Goal: Task Accomplishment & Management: Complete application form

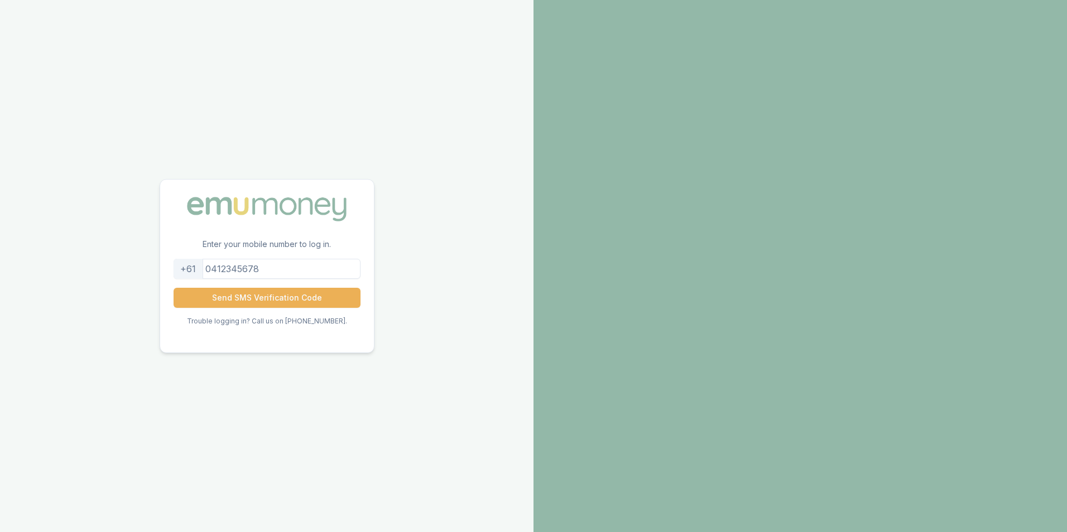
click at [309, 273] on input "tel" at bounding box center [267, 269] width 187 height 20
type input "0477395913"
click at [277, 296] on button "Send SMS Verification Code" at bounding box center [267, 298] width 187 height 20
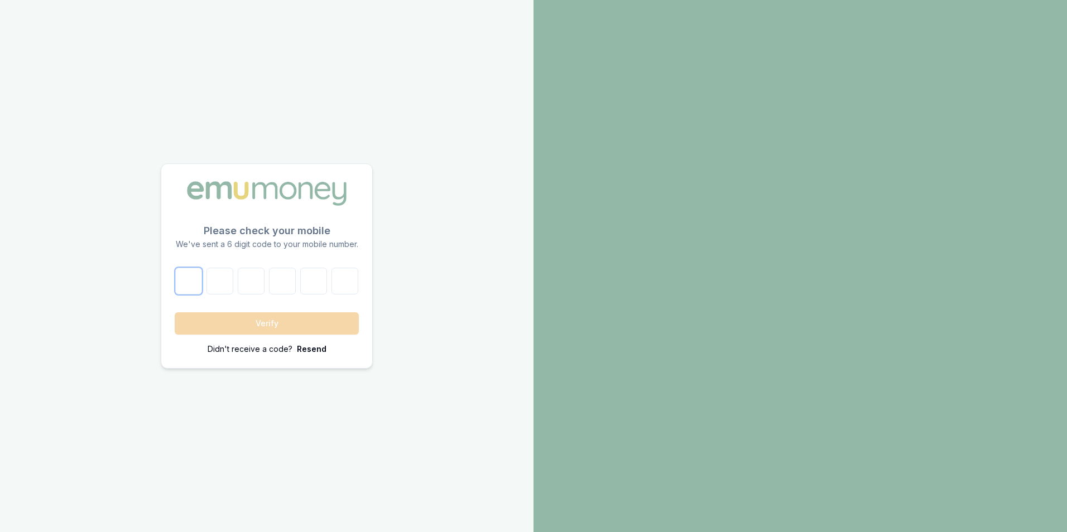
click at [201, 288] on input "number" at bounding box center [188, 281] width 27 height 27
type input "9"
type input "2"
type input "6"
type input "1"
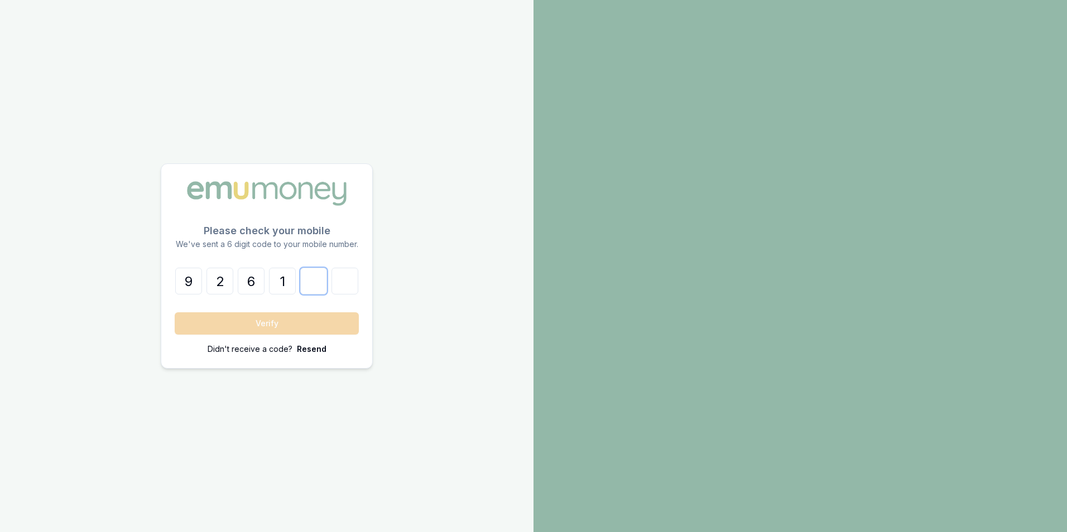
type input "8"
click at [213, 322] on button "Verify" at bounding box center [267, 323] width 184 height 22
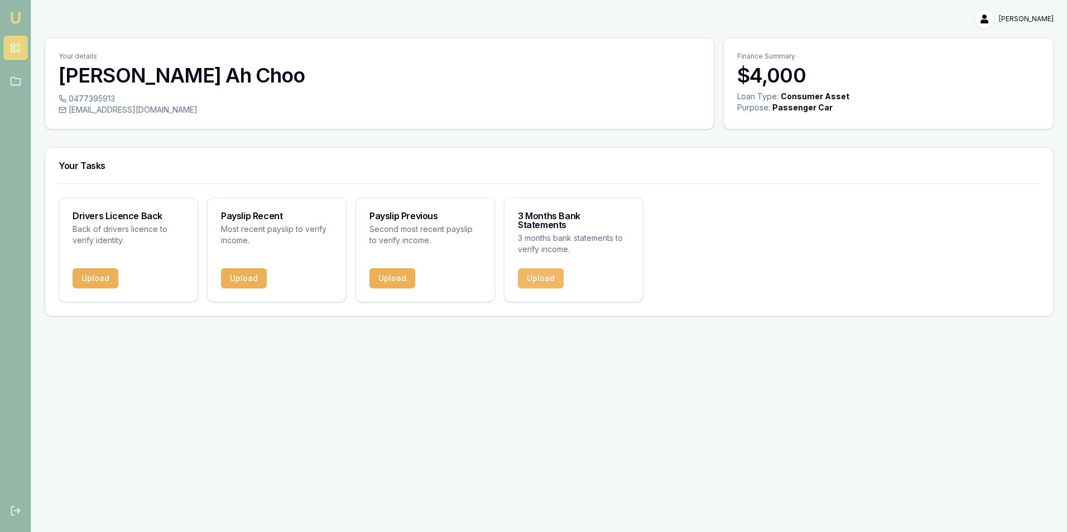
click at [559, 270] on button "Upload" at bounding box center [541, 278] width 46 height 20
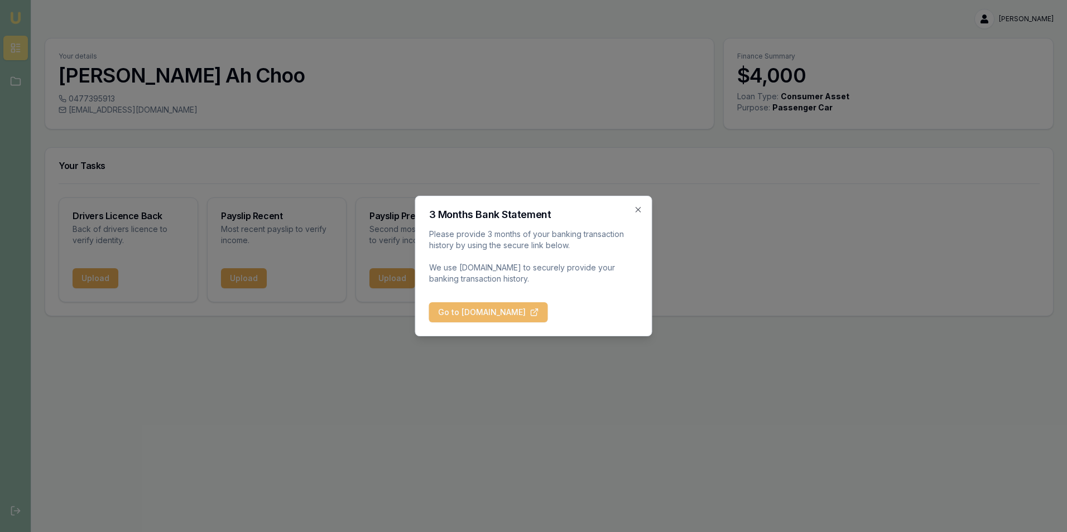
click at [483, 309] on button "Go to [DOMAIN_NAME]" at bounding box center [488, 312] width 119 height 20
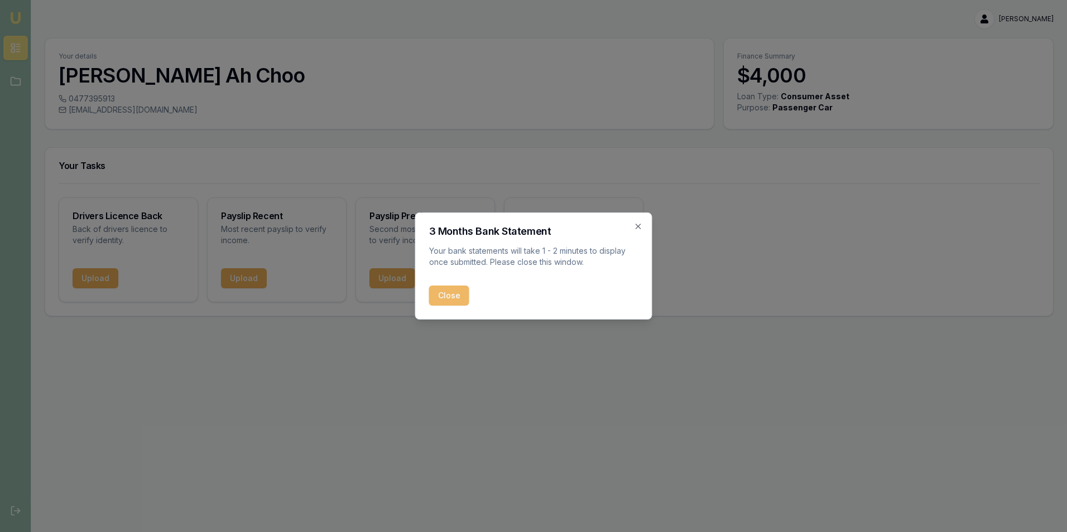
click at [459, 299] on button "Close" at bounding box center [449, 296] width 40 height 20
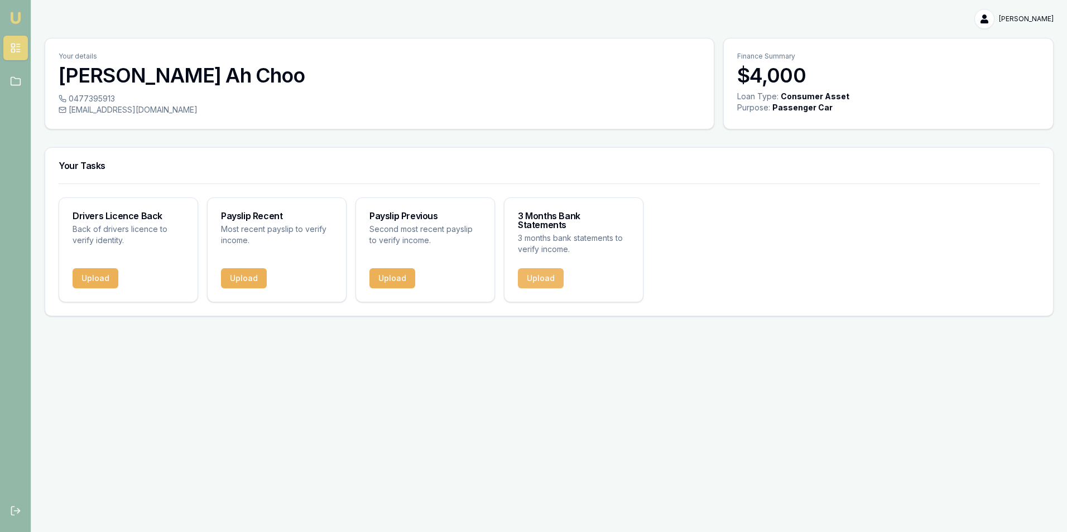
click at [551, 270] on button "Upload" at bounding box center [541, 278] width 46 height 20
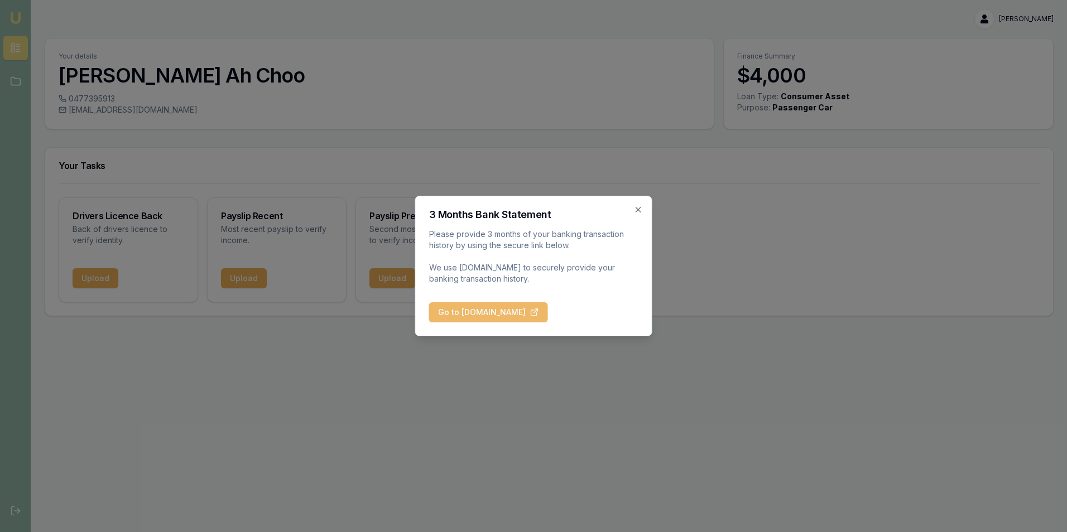
click at [520, 308] on button "Go to [DOMAIN_NAME]" at bounding box center [488, 312] width 119 height 20
